Goal: Task Accomplishment & Management: Manage account settings

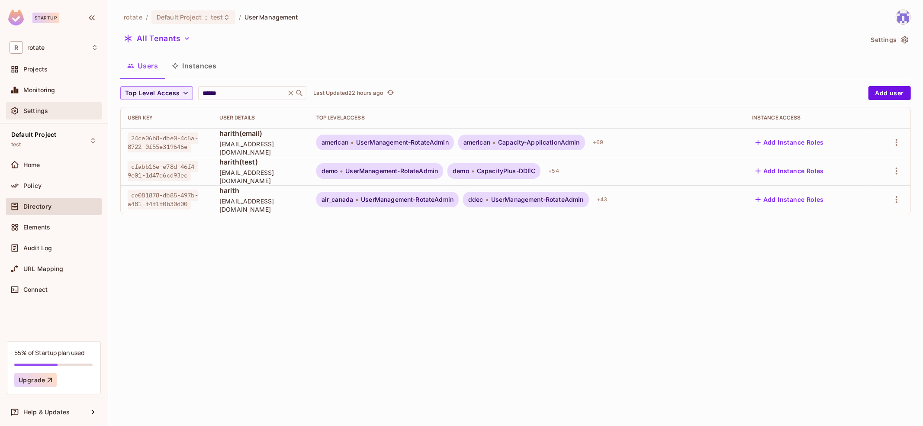
click at [67, 111] on div "Settings" at bounding box center [60, 110] width 75 height 7
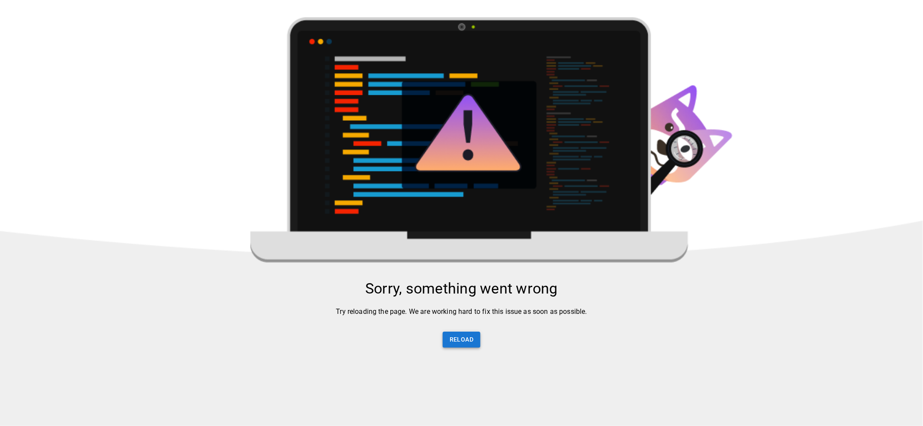
click at [466, 344] on button "Reload" at bounding box center [462, 339] width 38 height 16
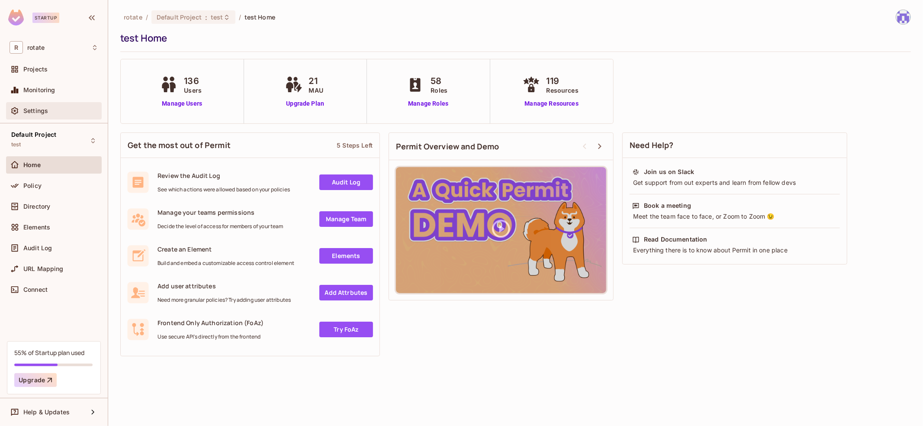
click at [71, 109] on div "Settings" at bounding box center [60, 110] width 75 height 7
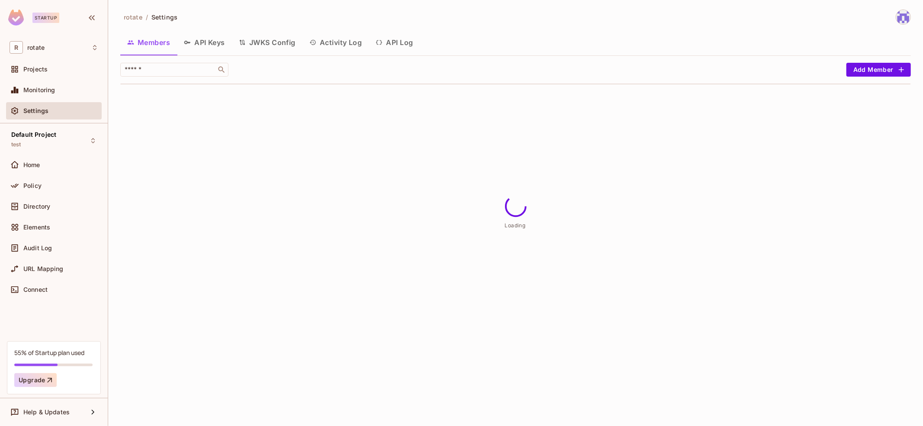
click at [212, 42] on button "API Keys" at bounding box center [204, 43] width 55 height 22
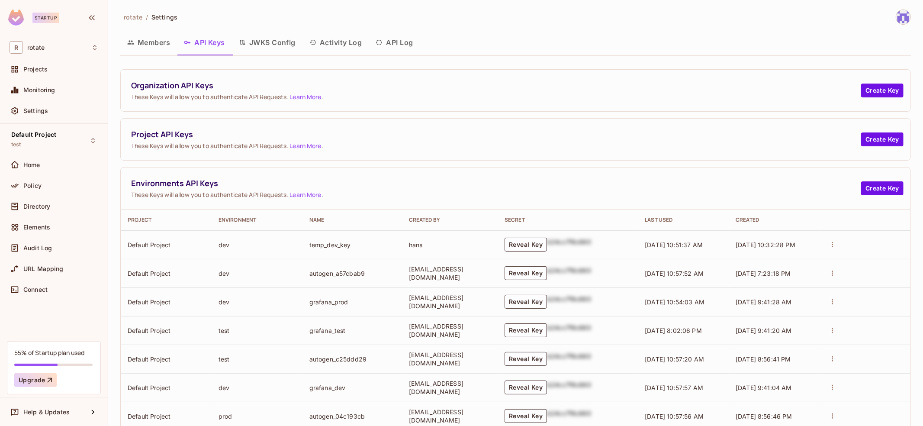
scroll to position [22, 0]
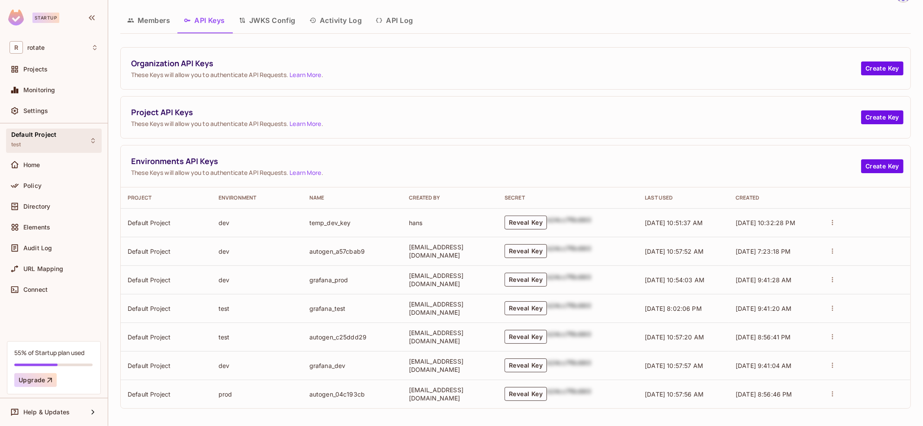
click at [43, 143] on div "Default Project test" at bounding box center [33, 140] width 45 height 19
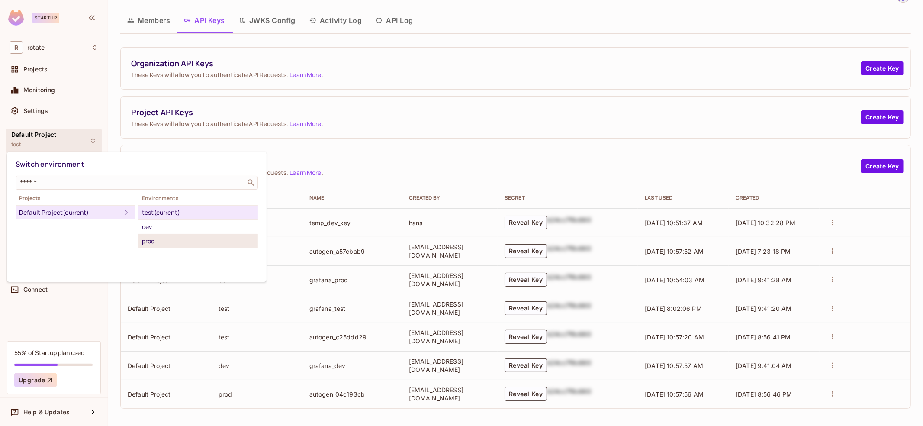
click at [187, 238] on div "prod" at bounding box center [198, 241] width 112 height 10
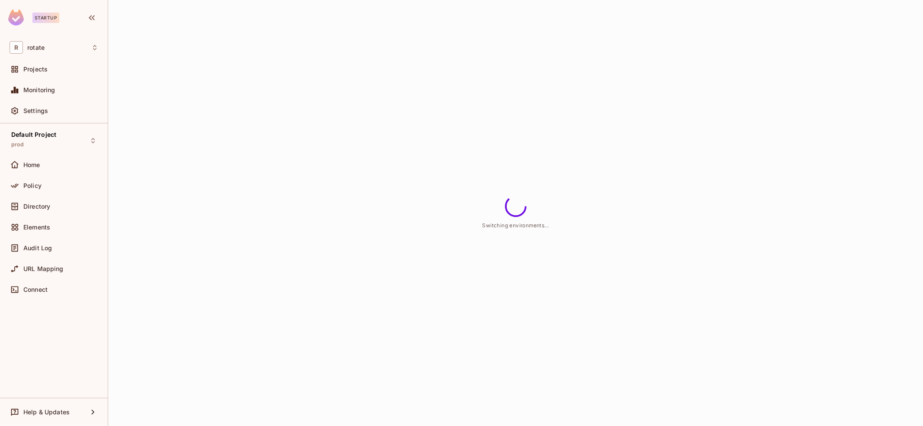
scroll to position [0, 0]
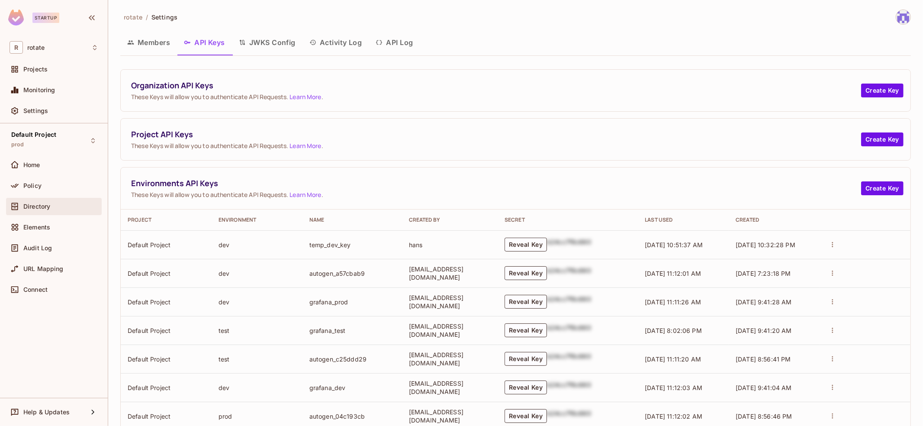
click at [59, 198] on div "Directory" at bounding box center [54, 206] width 96 height 17
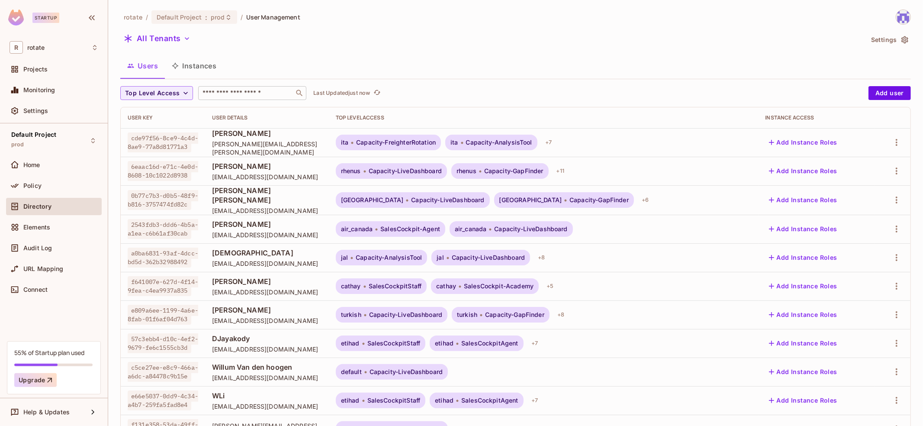
click at [253, 89] on input "text" at bounding box center [246, 93] width 91 height 9
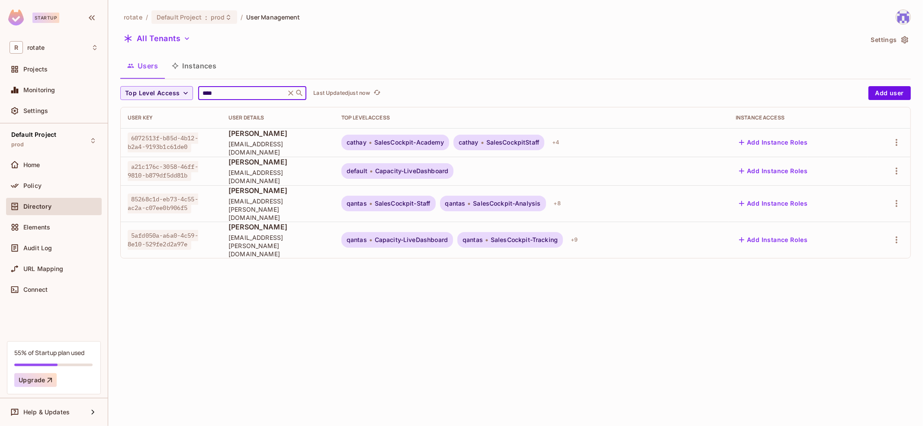
type input "****"
drag, startPoint x: 130, startPoint y: 194, endPoint x: 192, endPoint y: 205, distance: 62.7
click at [192, 205] on span "85268c1d-eb73-4c55-ac2a-c07ee0b906f5" at bounding box center [163, 203] width 71 height 20
copy span "85268c1d-eb73-4c55-ac2a-c07ee0b906f5"
drag, startPoint x: 131, startPoint y: 223, endPoint x: 192, endPoint y: 233, distance: 62.2
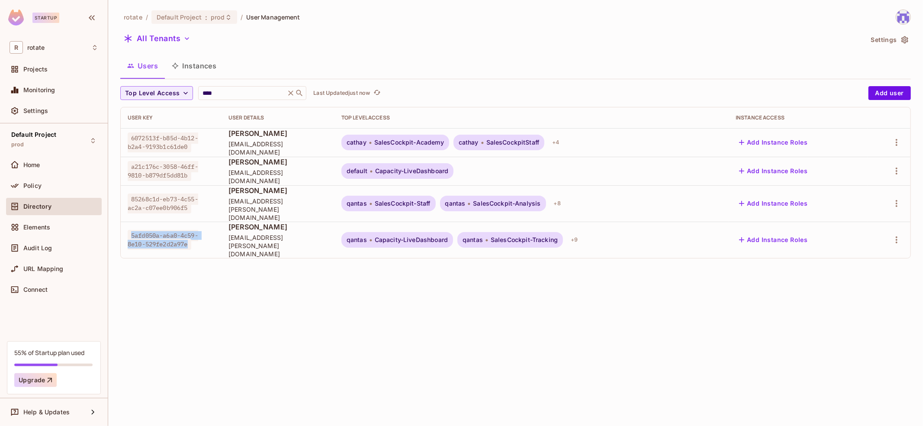
click at [192, 233] on span "5afd050a-a6a0-4c59-8e10-529fe2d2a97e" at bounding box center [163, 240] width 71 height 20
copy span "5afd050a-a6a0-4c59-8e10-529fe2d2a97e"
click at [892, 234] on icon "button" at bounding box center [896, 239] width 10 height 10
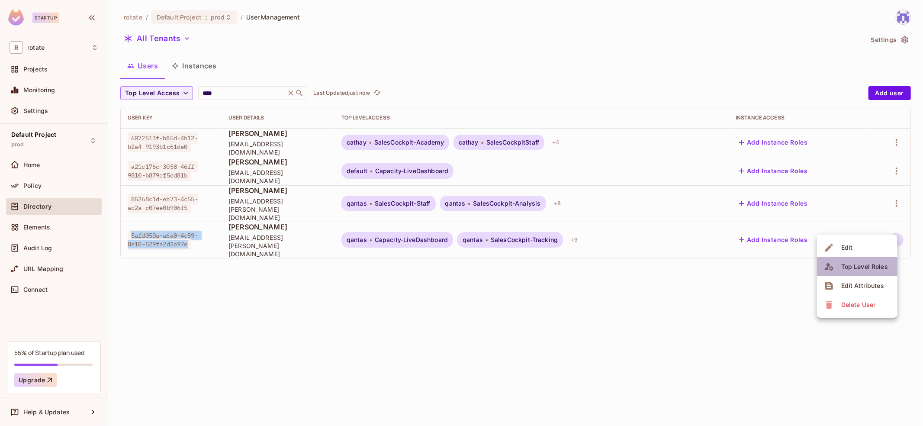
click at [866, 272] on span "Top Level Roles" at bounding box center [864, 267] width 52 height 14
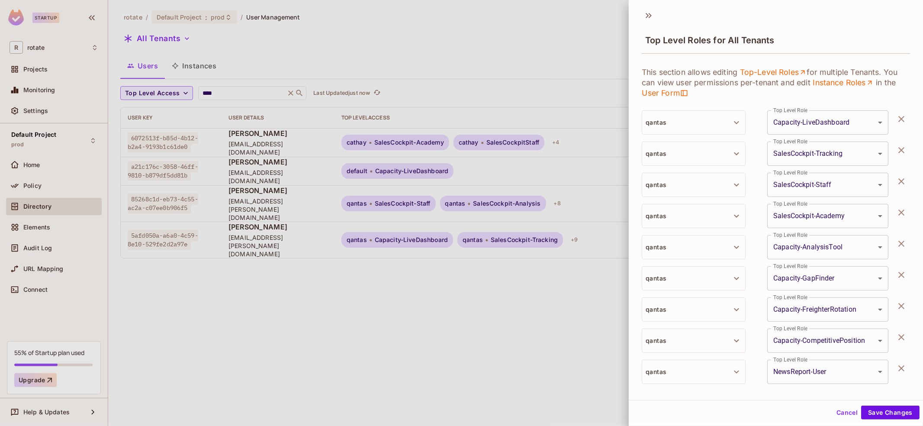
click at [536, 276] on div at bounding box center [461, 213] width 923 height 426
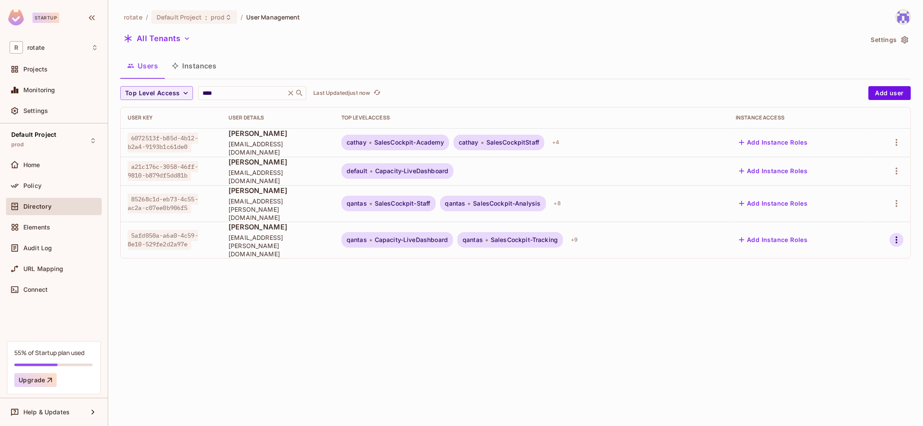
click at [894, 234] on icon "button" at bounding box center [896, 239] width 10 height 10
click at [752, 296] on div at bounding box center [461, 213] width 923 height 426
click at [897, 234] on icon "button" at bounding box center [896, 239] width 10 height 10
click at [857, 291] on span "Edit Attributes" at bounding box center [862, 286] width 48 height 14
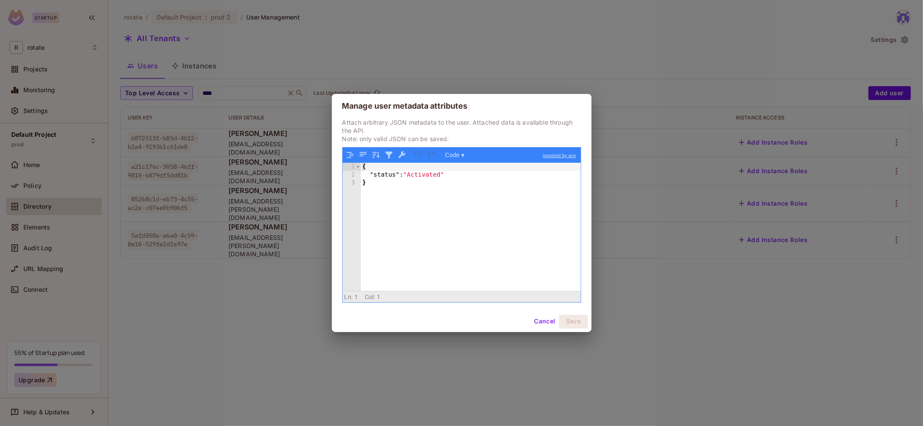
click at [542, 322] on button "Cancel" at bounding box center [544, 321] width 28 height 14
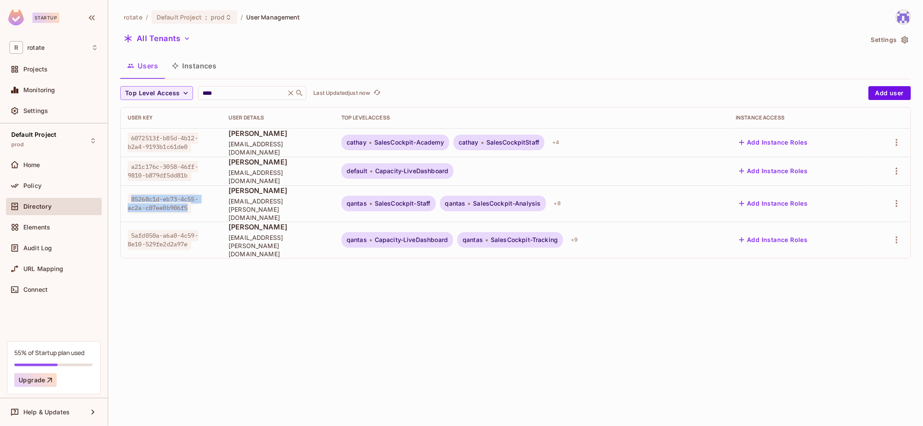
drag, startPoint x: 131, startPoint y: 196, endPoint x: 190, endPoint y: 202, distance: 59.6
click at [190, 202] on span "85268c1d-eb73-4c55-ac2a-c07ee0b906f5" at bounding box center [163, 203] width 71 height 20
copy span "85268c1d-eb73-4c55-ac2a-c07ee0b906f5"
